Goal: Transaction & Acquisition: Purchase product/service

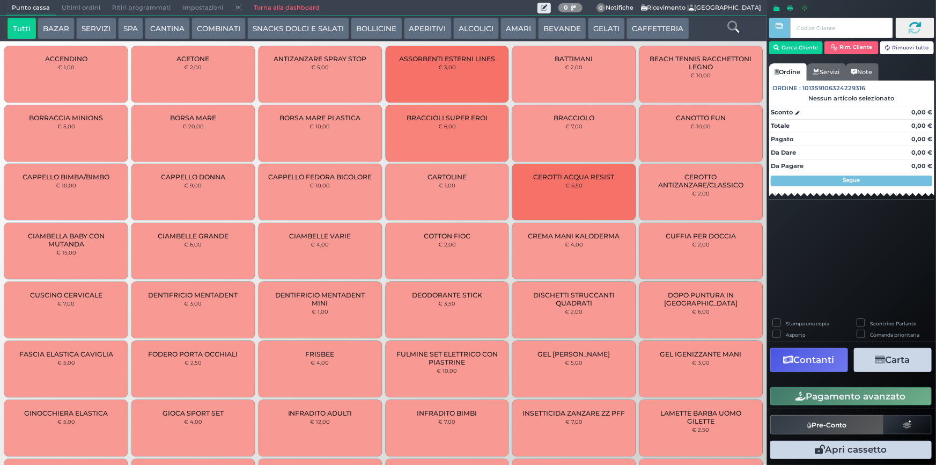
click at [734, 26] on icon at bounding box center [733, 27] width 12 height 12
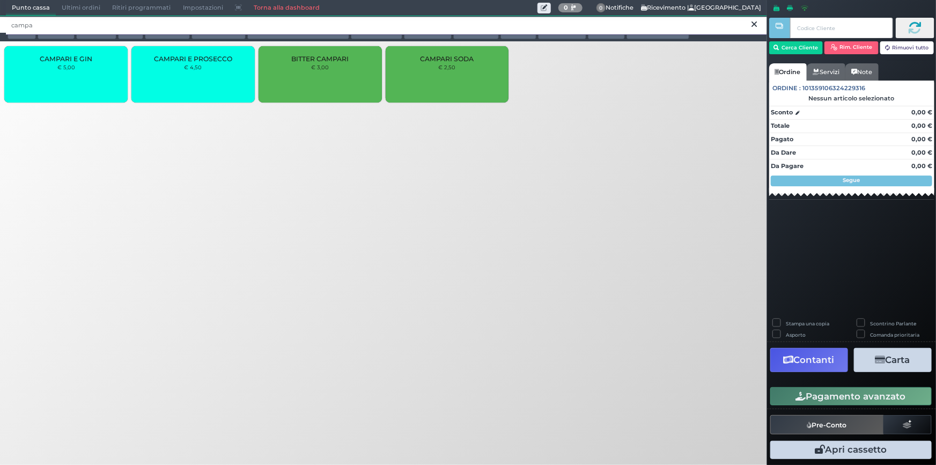
type input "campa"
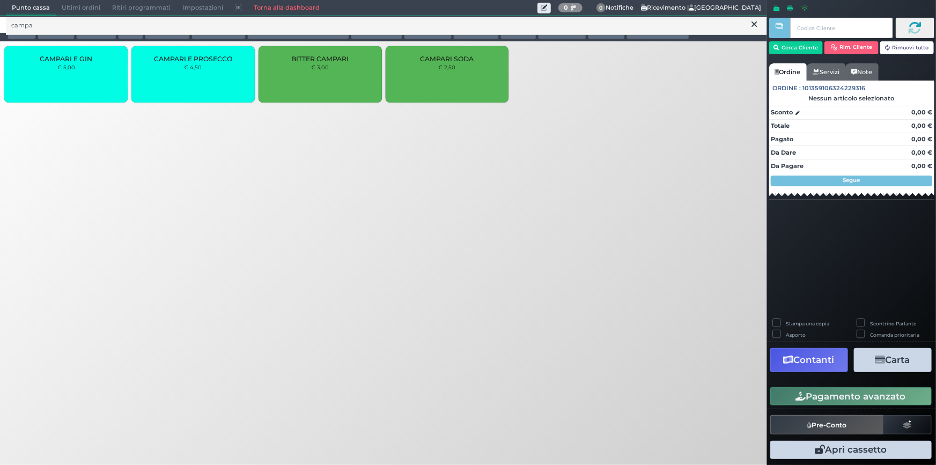
click at [438, 65] on div "CAMPARI SODA € 2,50" at bounding box center [447, 74] width 123 height 56
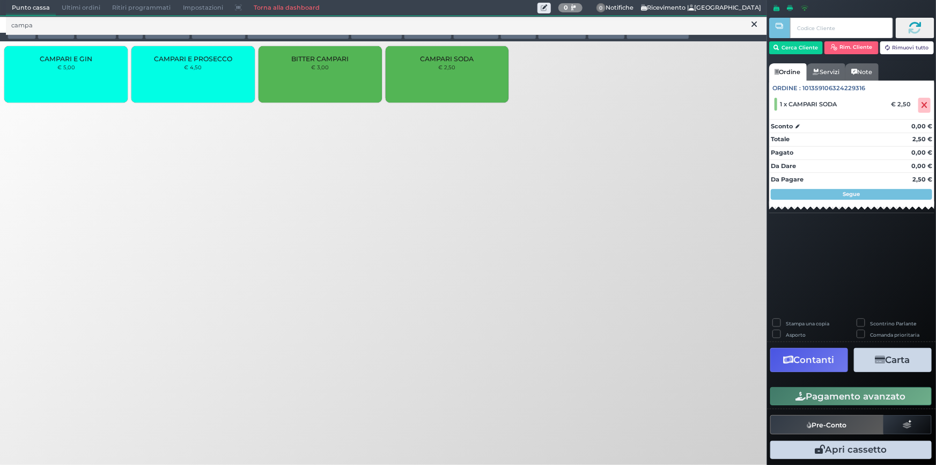
click at [810, 399] on button "Pagamento avanzato" at bounding box center [850, 396] width 161 height 18
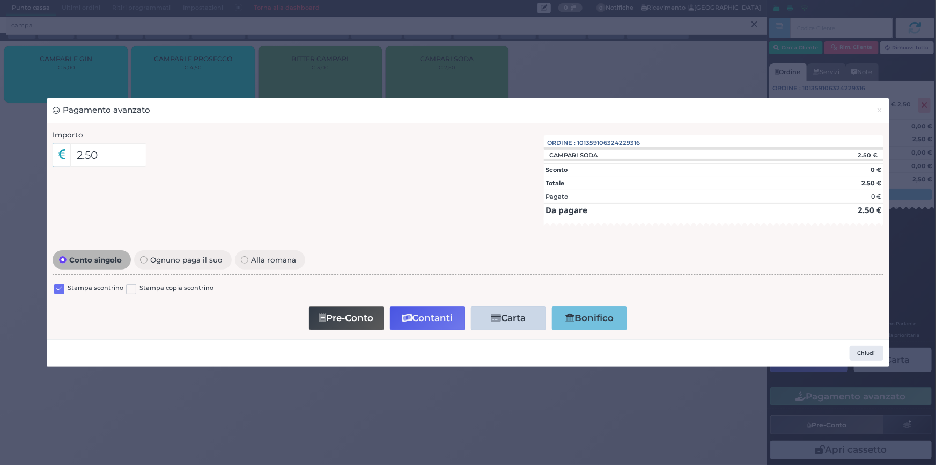
drag, startPoint x: 61, startPoint y: 290, endPoint x: 76, endPoint y: 296, distance: 15.6
click at [60, 290] on label at bounding box center [59, 289] width 10 height 10
click at [0, 0] on input "checkbox" at bounding box center [0, 0] width 0 height 0
click at [424, 318] on button "Contanti" at bounding box center [427, 318] width 75 height 24
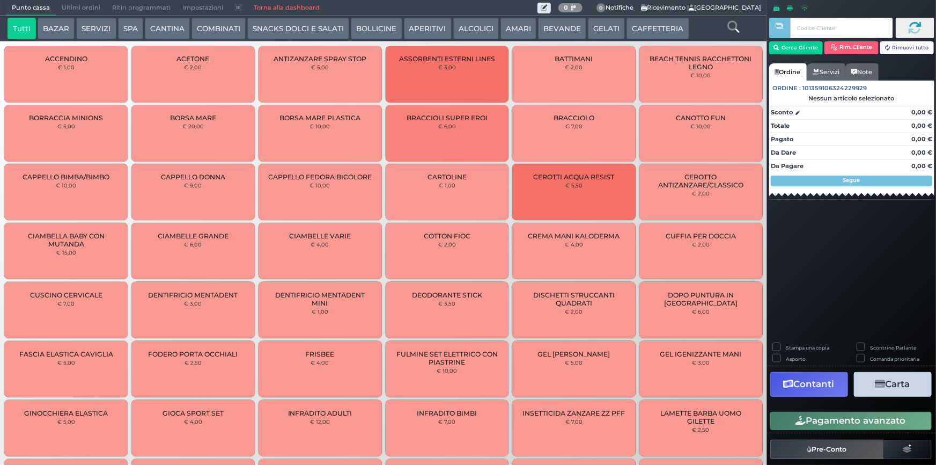
click at [729, 26] on icon at bounding box center [733, 27] width 12 height 12
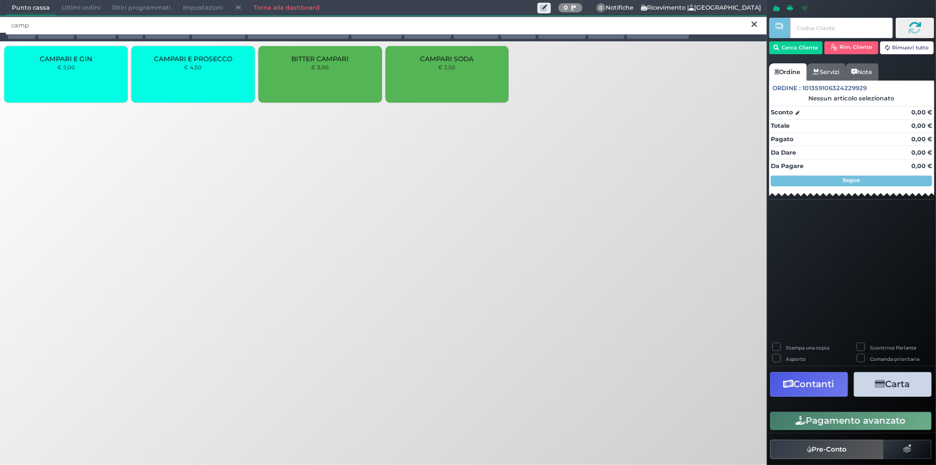
type input "camp"
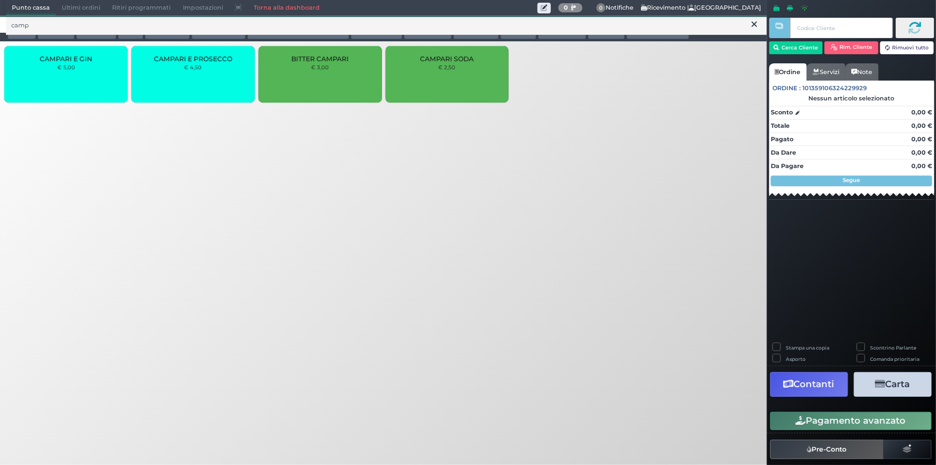
click at [754, 26] on icon at bounding box center [754, 24] width 5 height 11
